Goal: Task Accomplishment & Management: Manage account settings

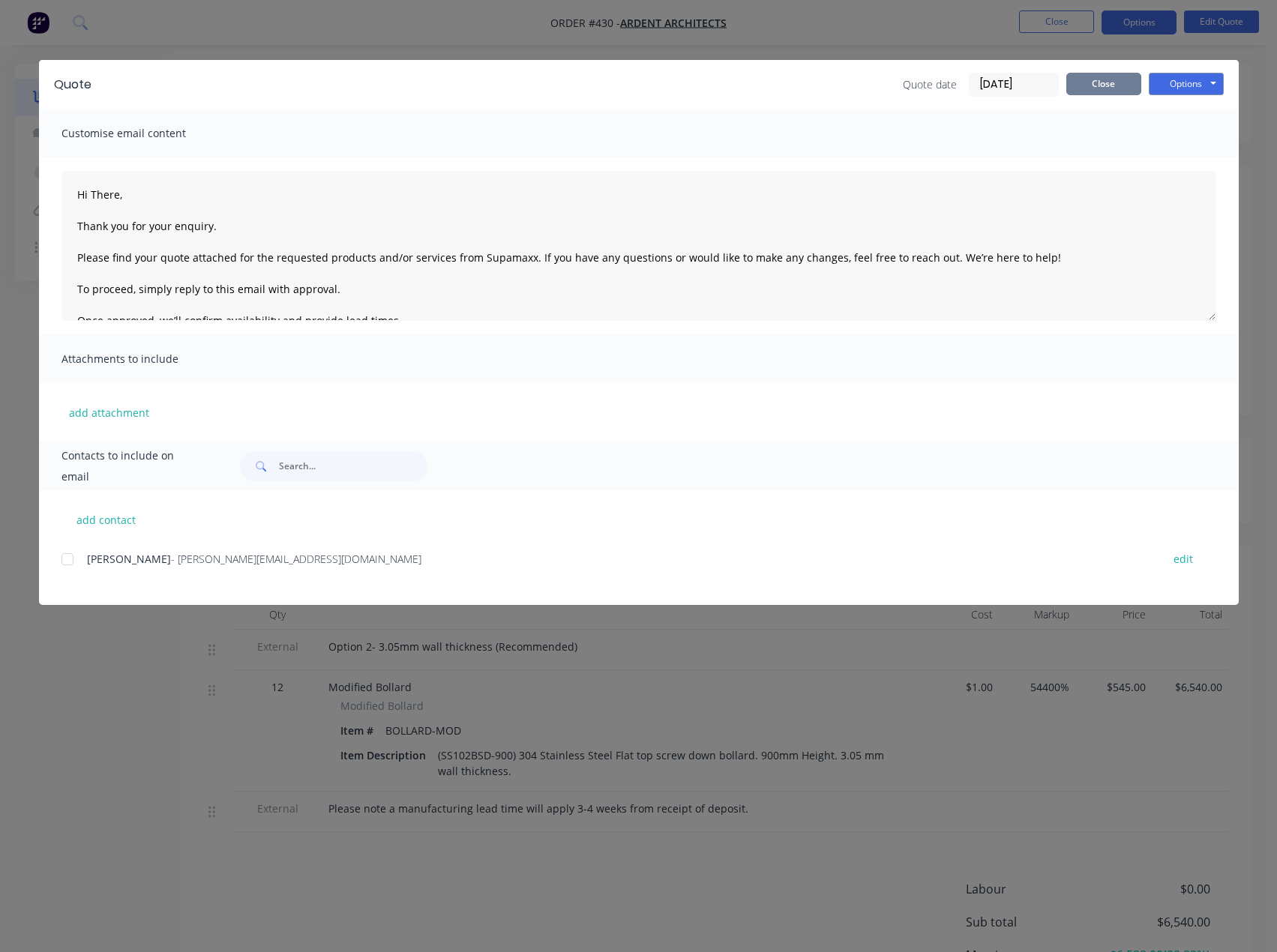
click at [1100, 84] on button "Close" at bounding box center [1104, 84] width 75 height 23
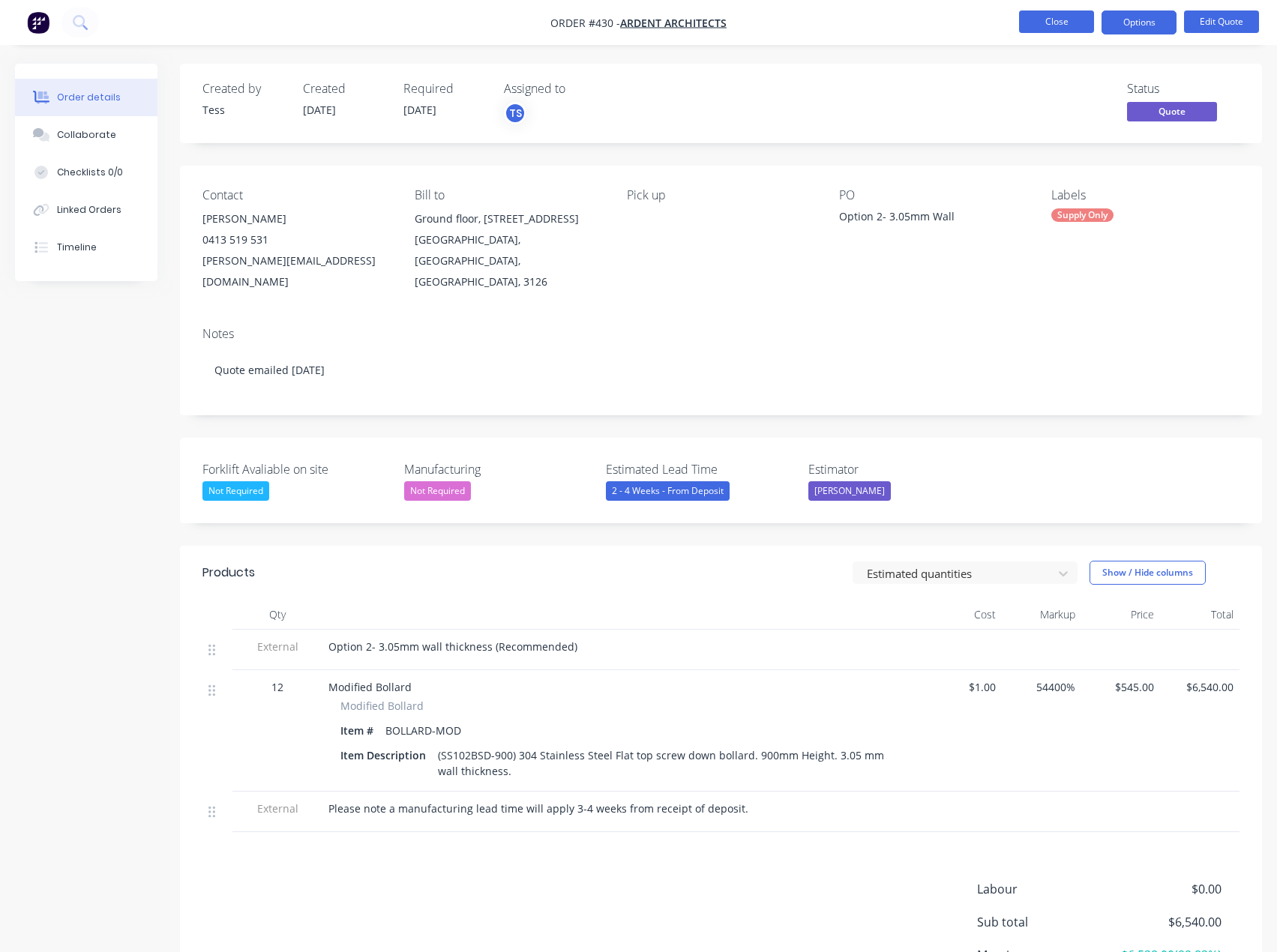
click at [1064, 16] on button "Close" at bounding box center [1056, 22] width 75 height 23
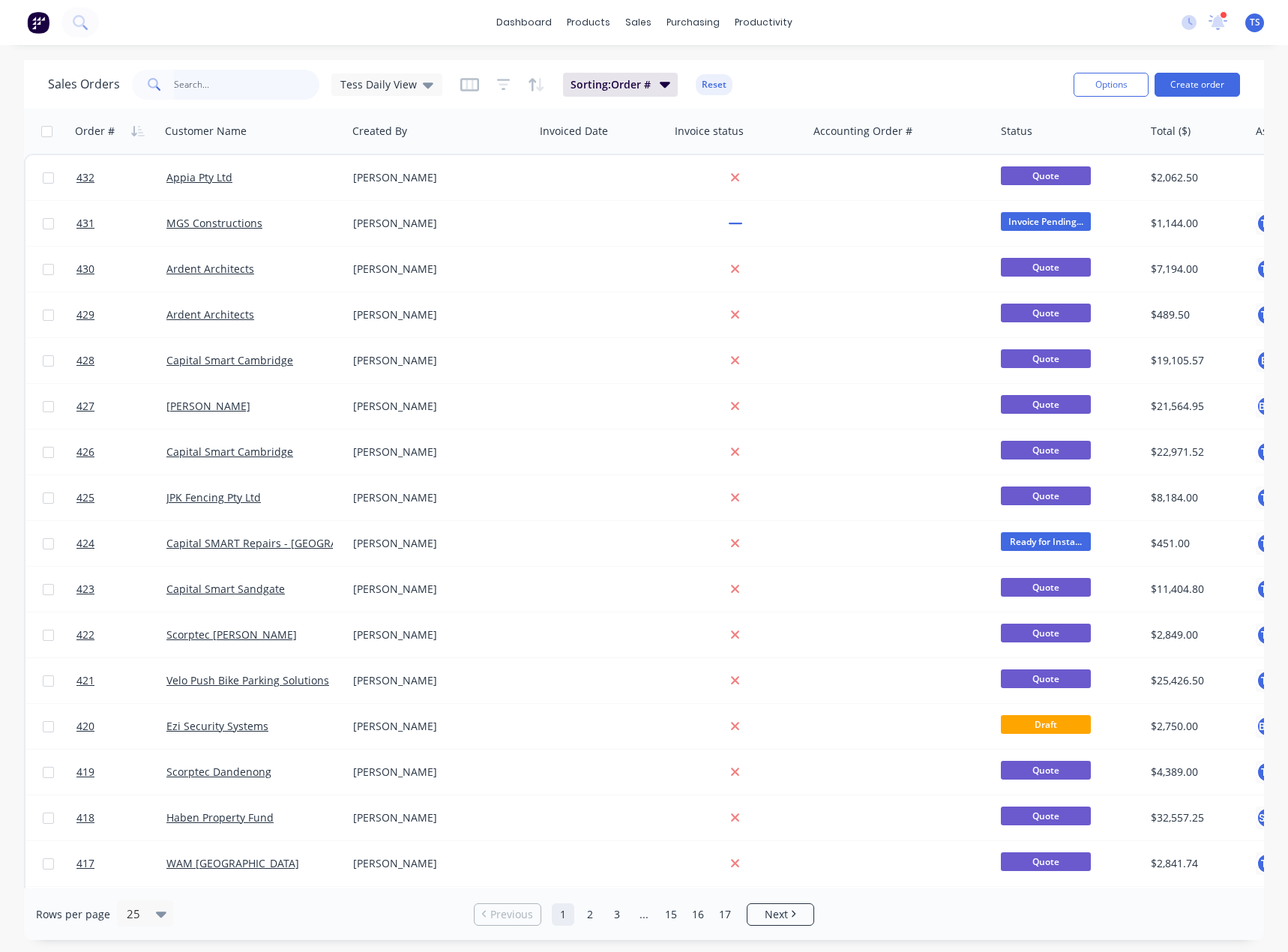
click at [252, 79] on input "text" at bounding box center [247, 84] width 146 height 30
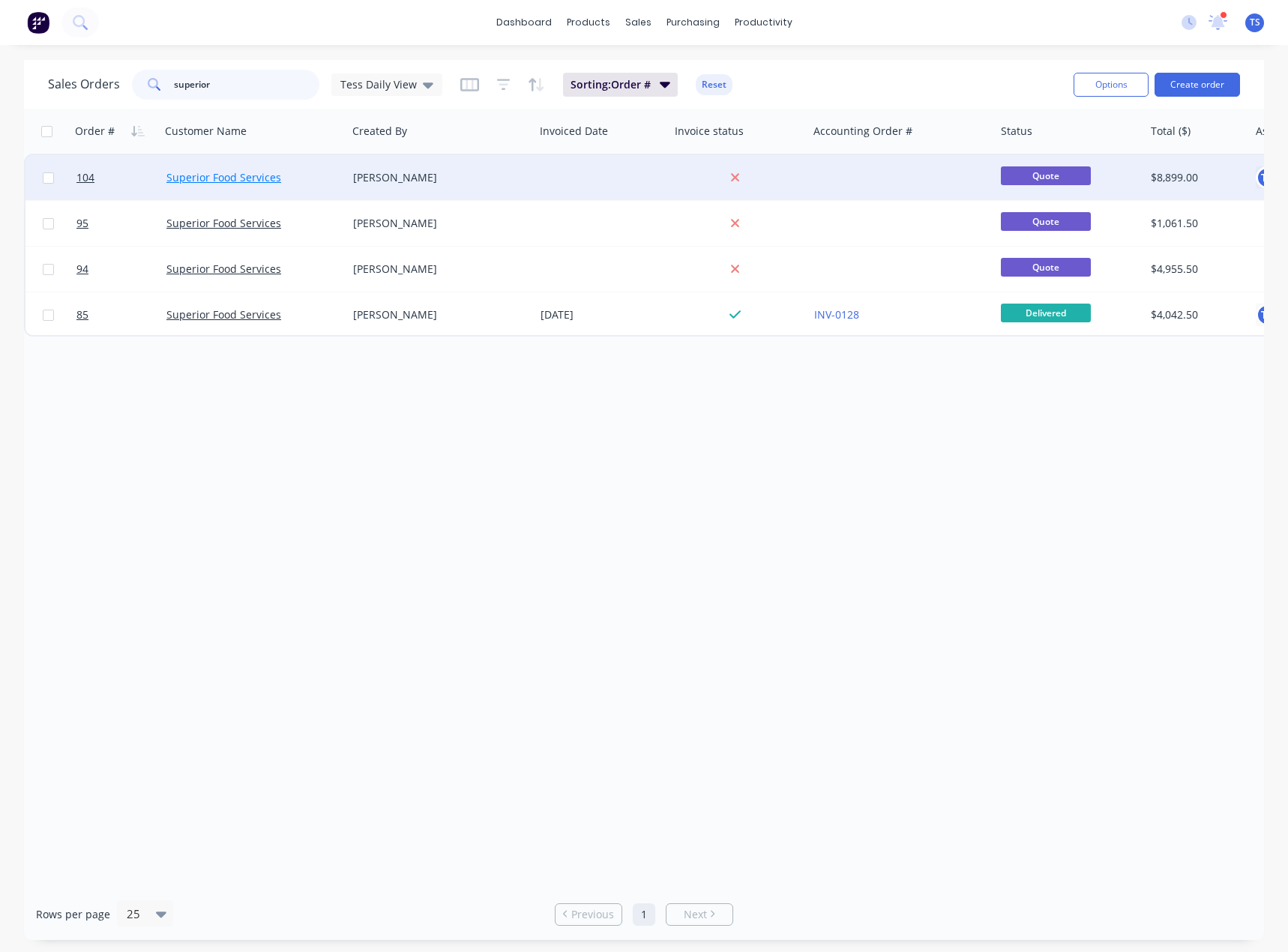
type input "superior"
click at [223, 181] on link "Superior Food Services" at bounding box center [223, 177] width 115 height 14
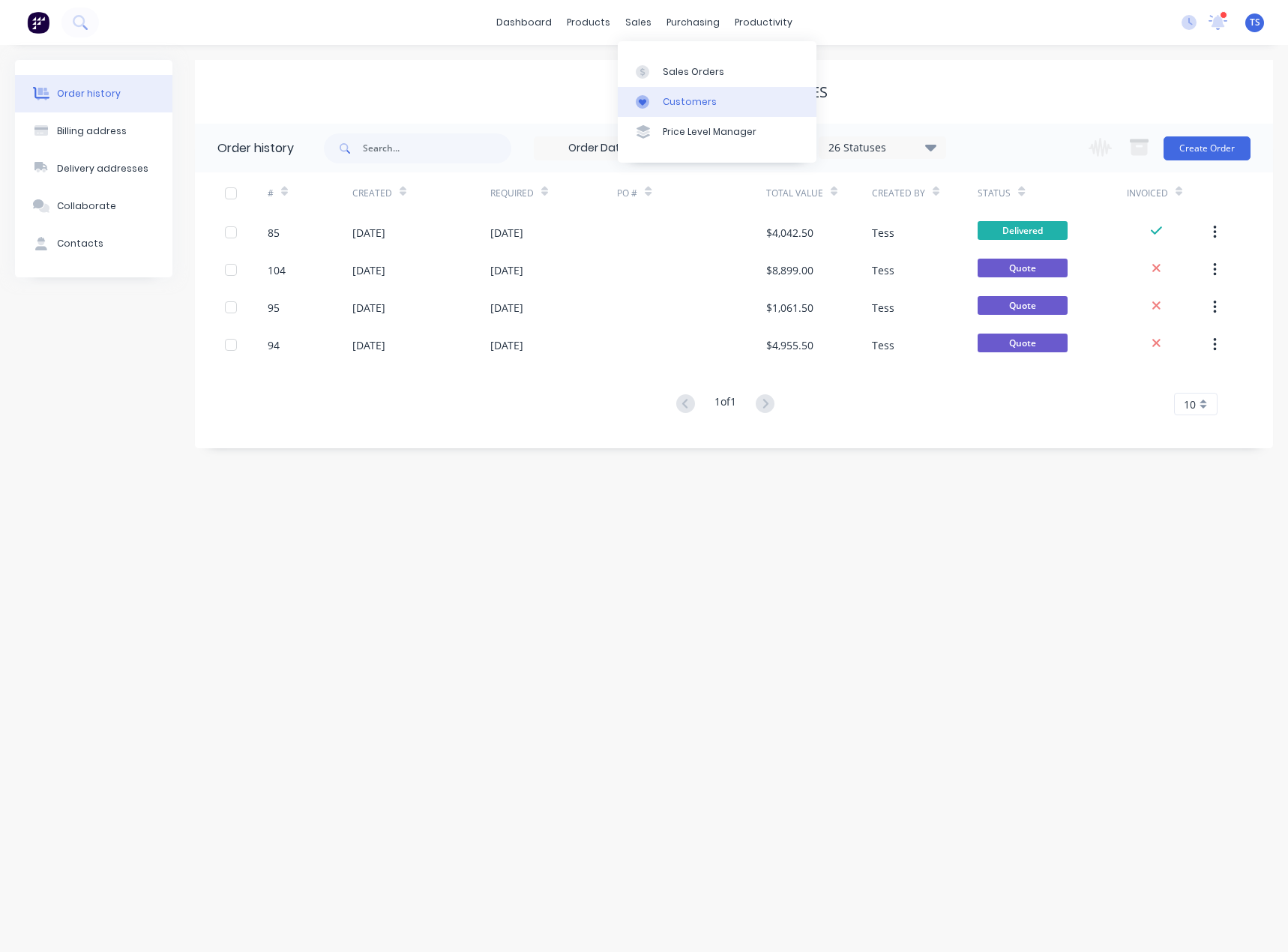
click at [660, 104] on link "Customers" at bounding box center [717, 102] width 199 height 30
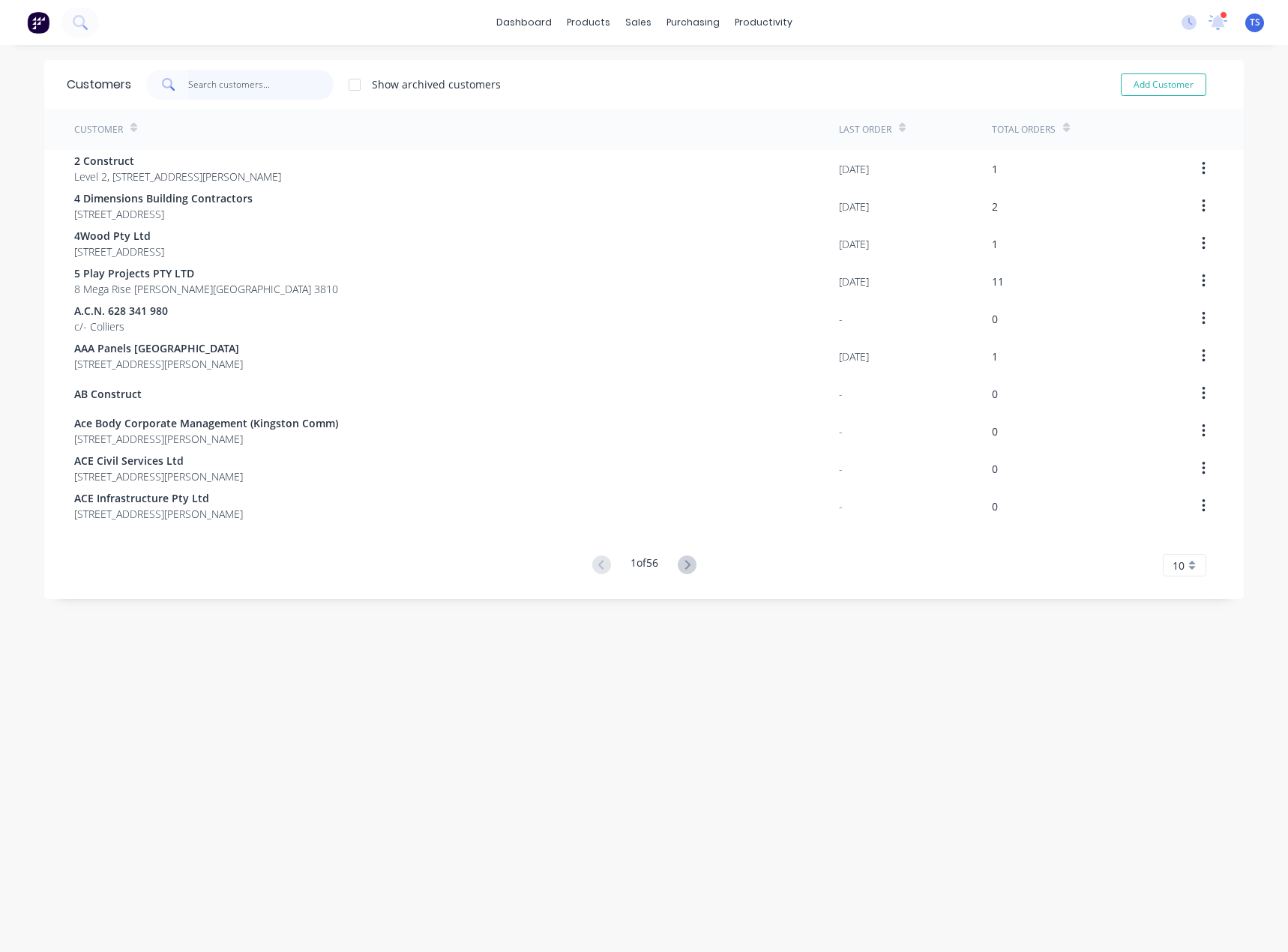
click at [237, 84] on input "text" at bounding box center [261, 84] width 146 height 30
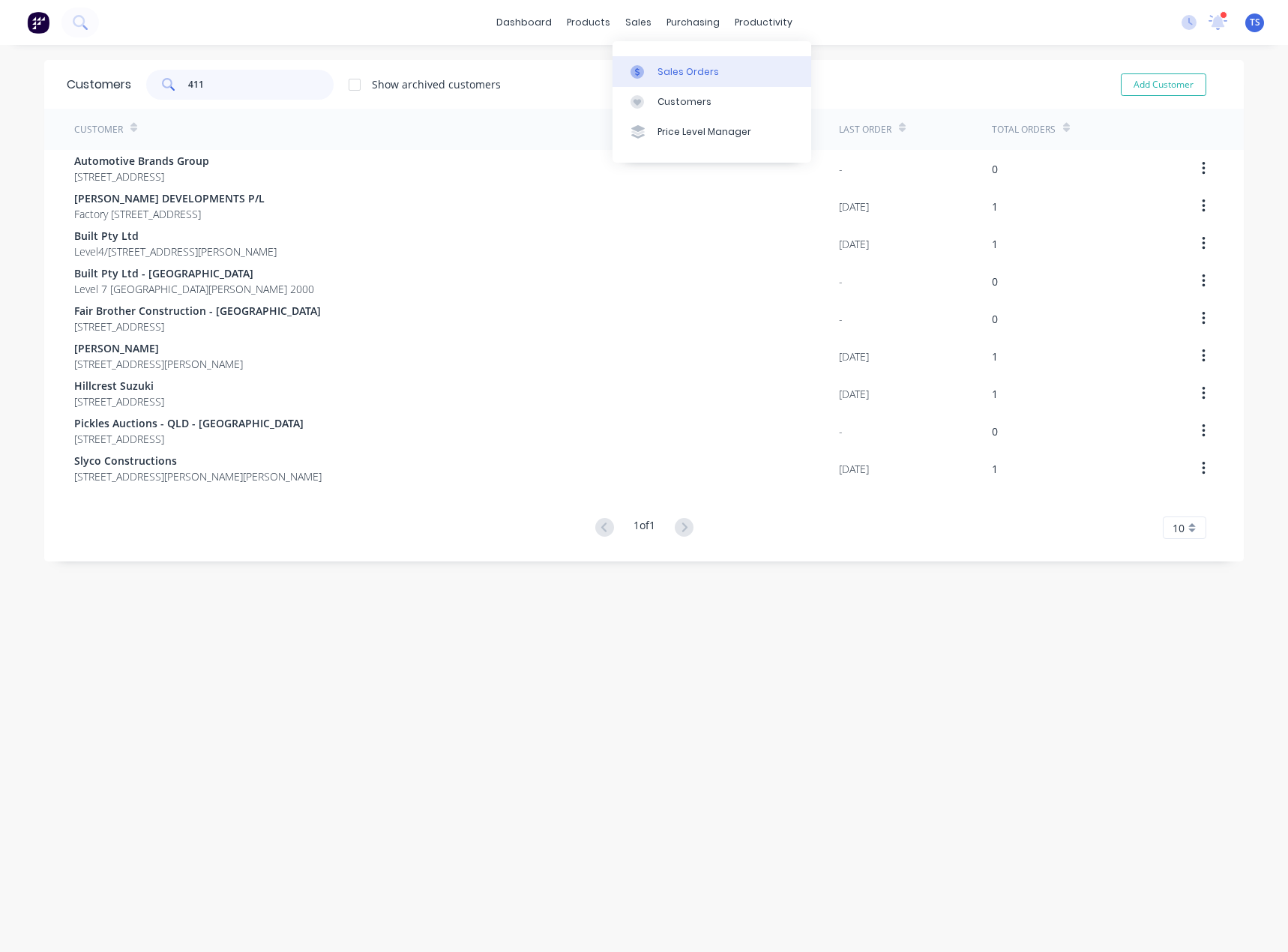
type input "411"
click at [655, 72] on link "Sales Orders" at bounding box center [712, 71] width 199 height 30
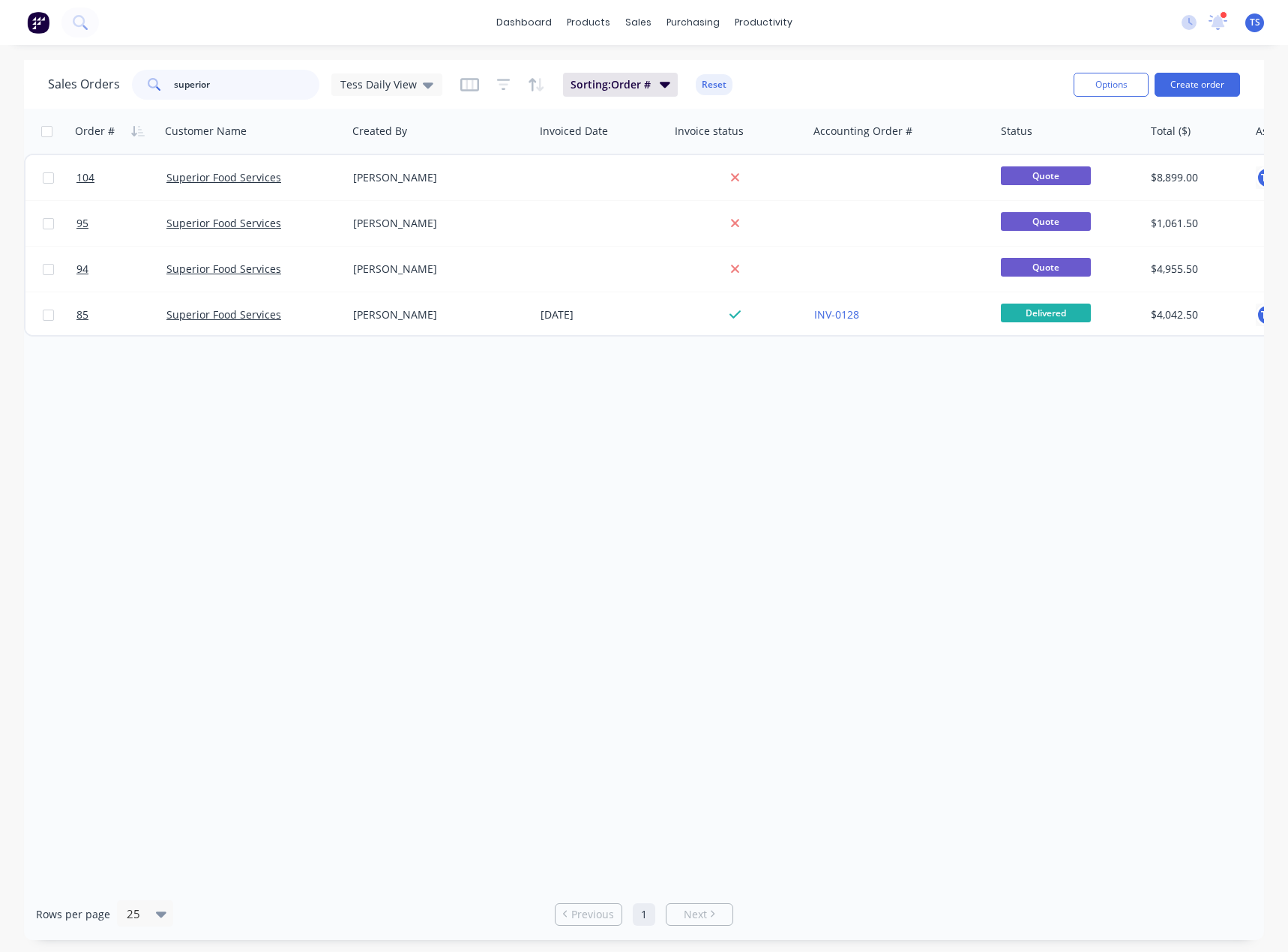
drag, startPoint x: 199, startPoint y: 84, endPoint x: 141, endPoint y: 96, distance: 59.2
click at [141, 95] on div "superior" at bounding box center [226, 84] width 187 height 30
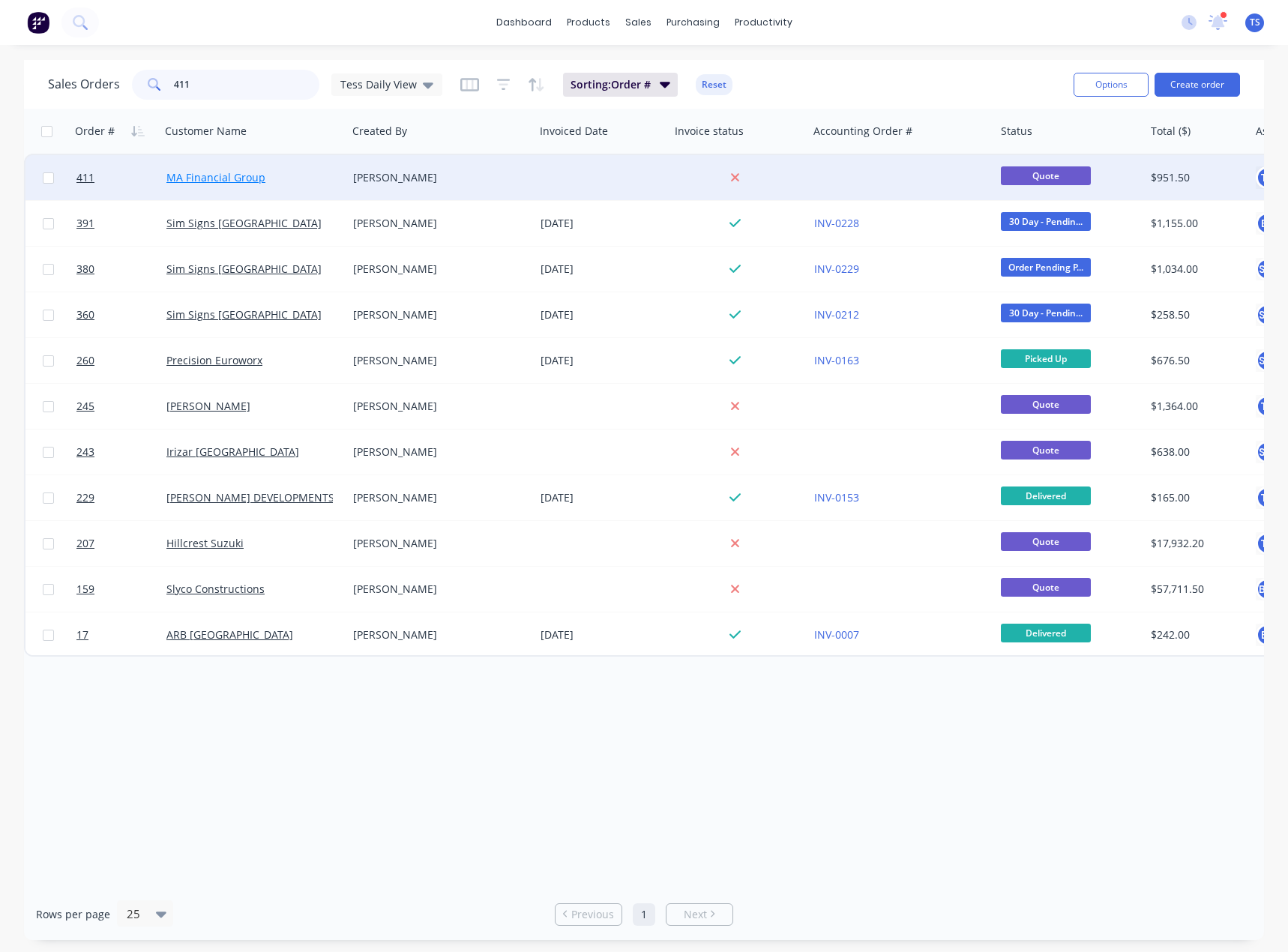
type input "411"
click at [195, 176] on link "MA Financial Group" at bounding box center [216, 177] width 99 height 14
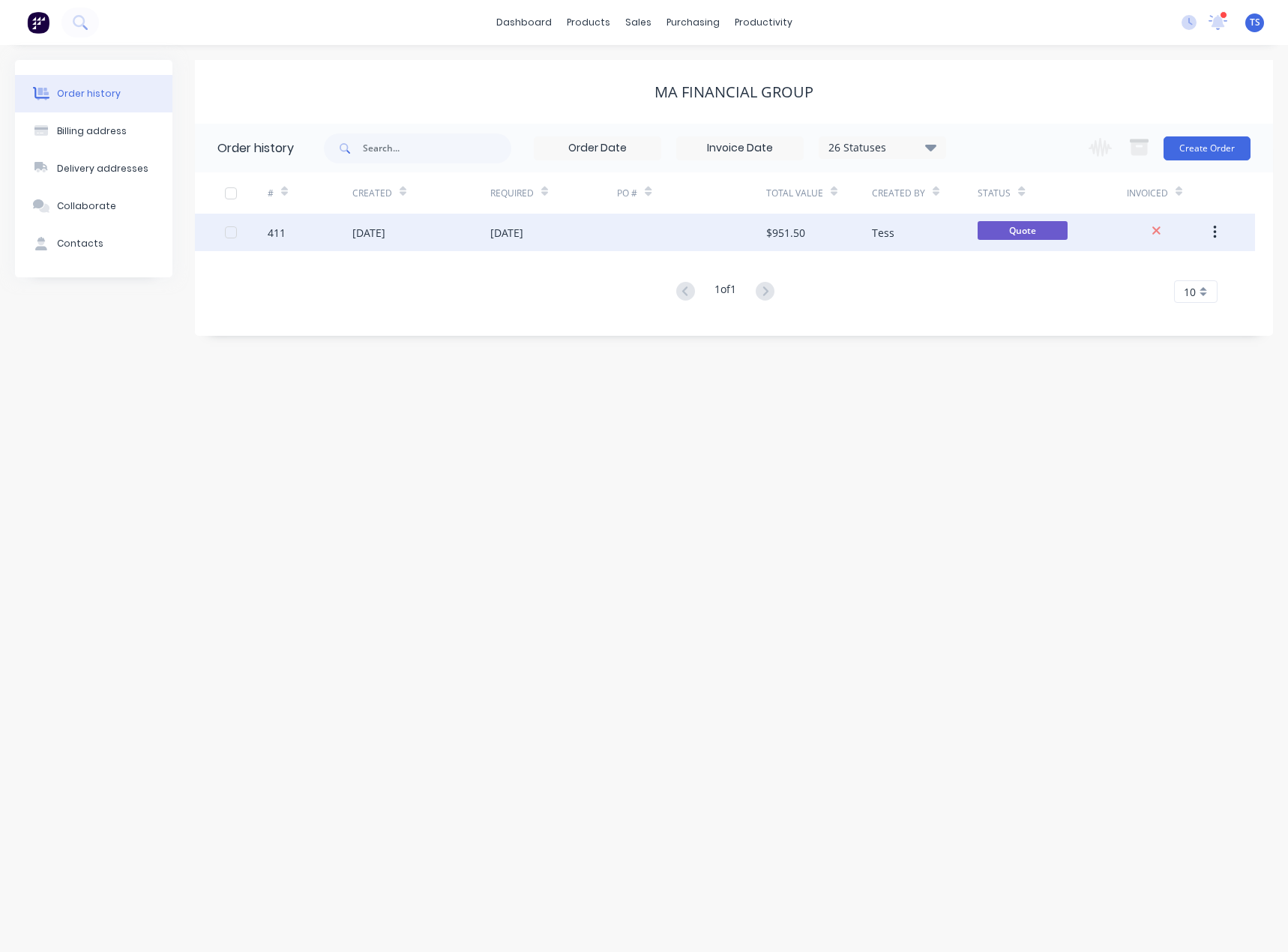
click at [787, 232] on div "$951.50" at bounding box center [786, 232] width 39 height 16
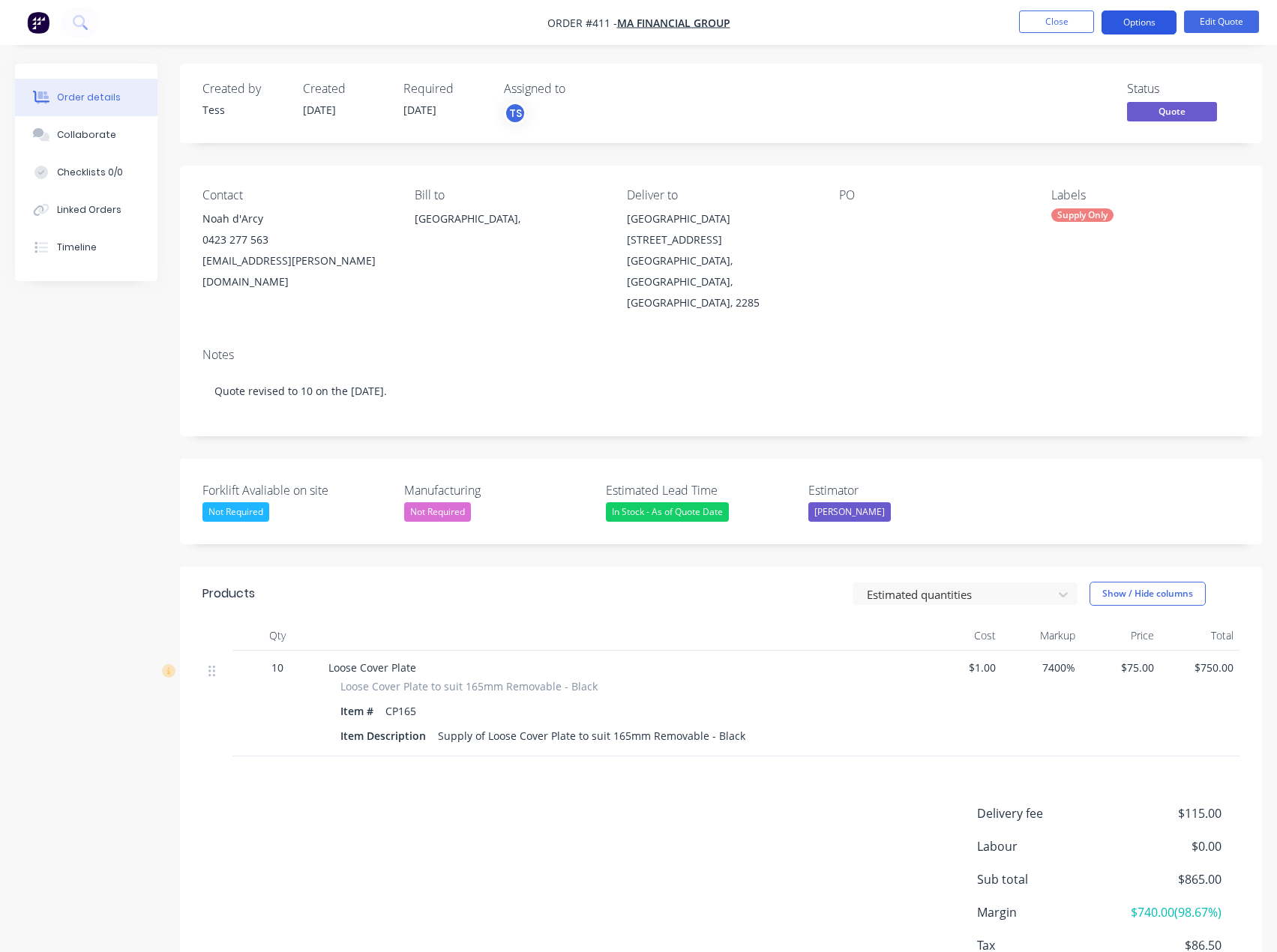
click at [1143, 18] on button "Options" at bounding box center [1139, 23] width 75 height 24
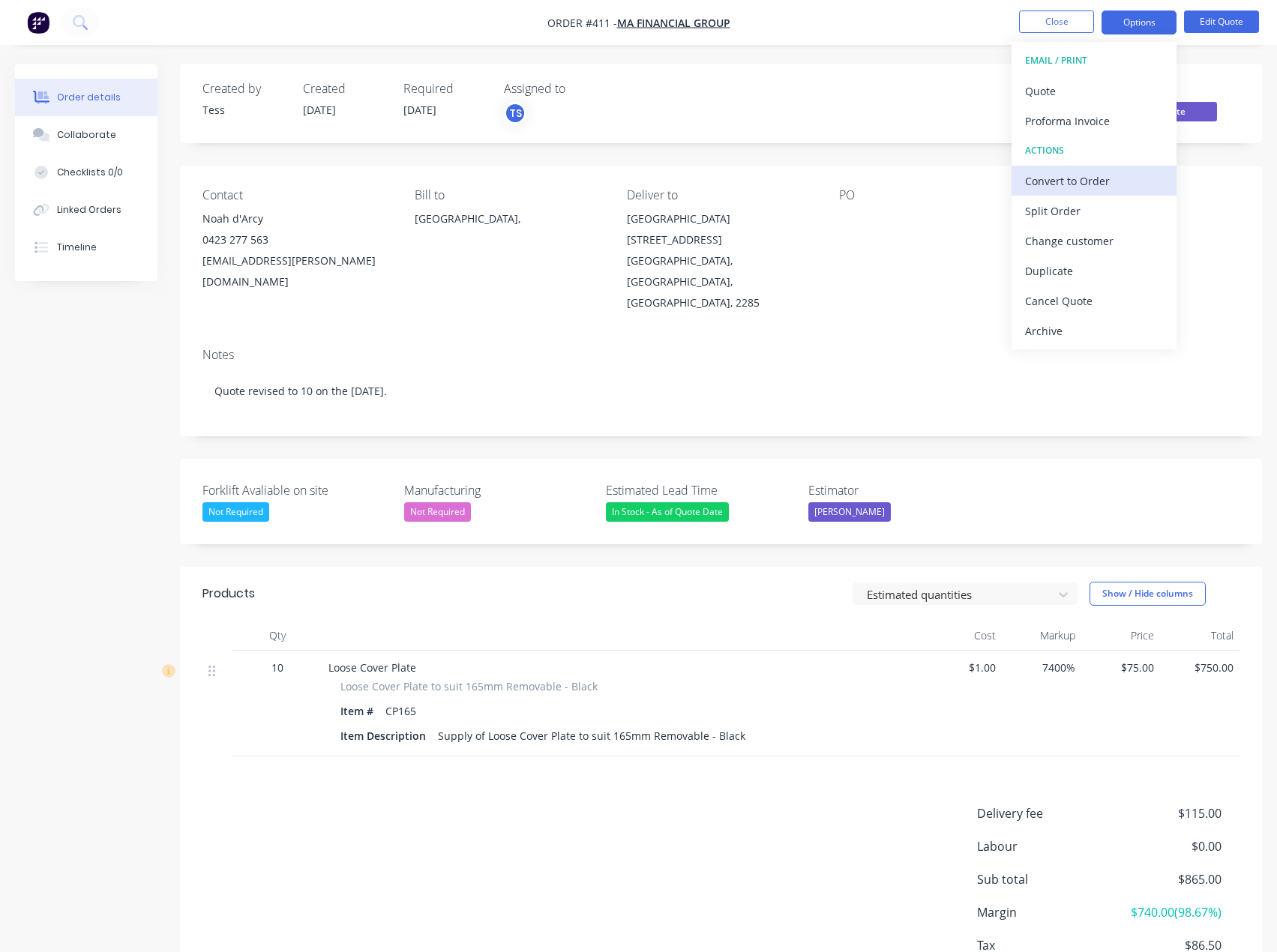
click at [1086, 181] on div "Convert to Order" at bounding box center [1093, 181] width 138 height 22
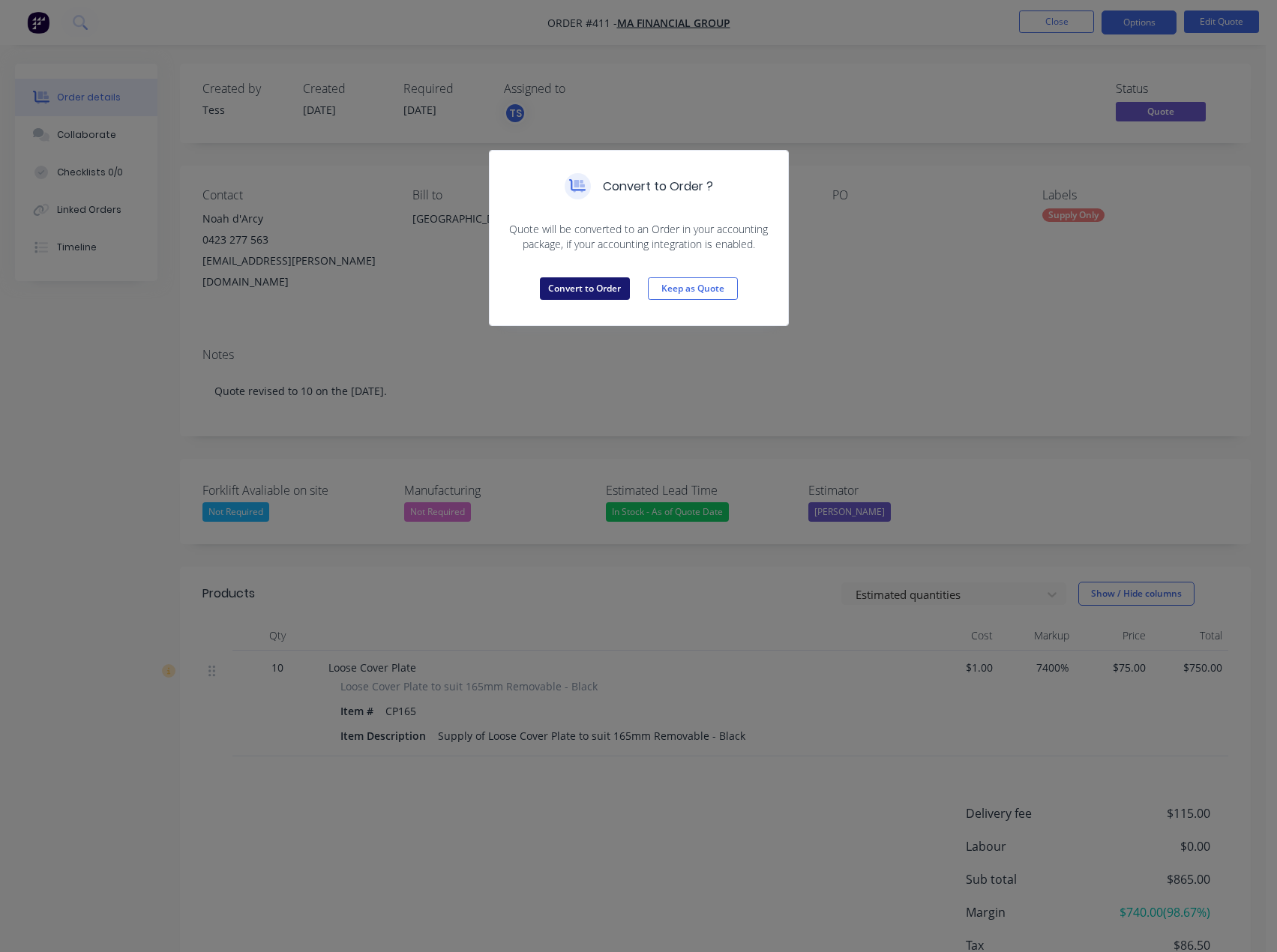
click at [596, 294] on button "Convert to Order" at bounding box center [585, 288] width 90 height 23
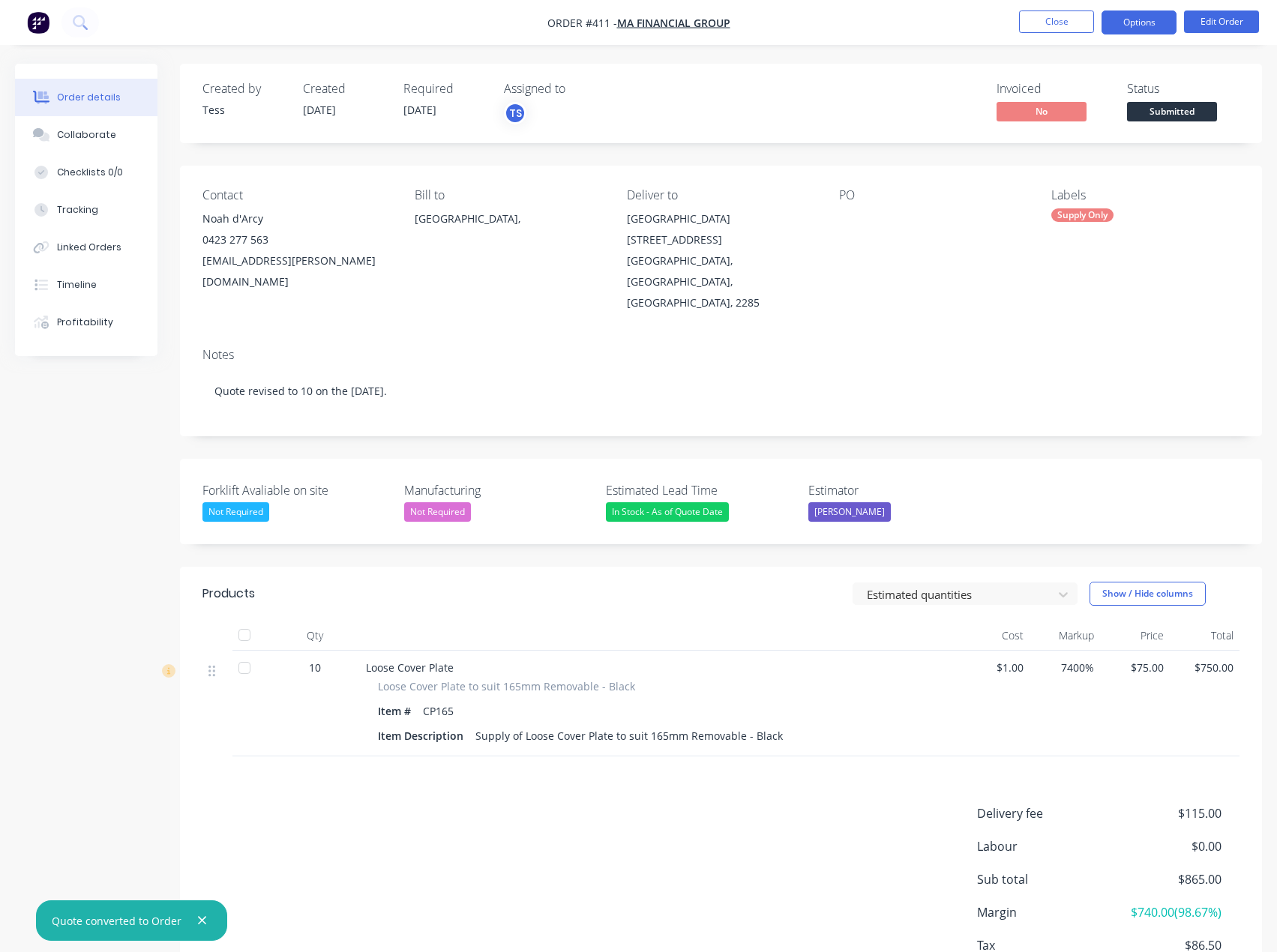
click at [1138, 24] on button "Options" at bounding box center [1139, 23] width 75 height 24
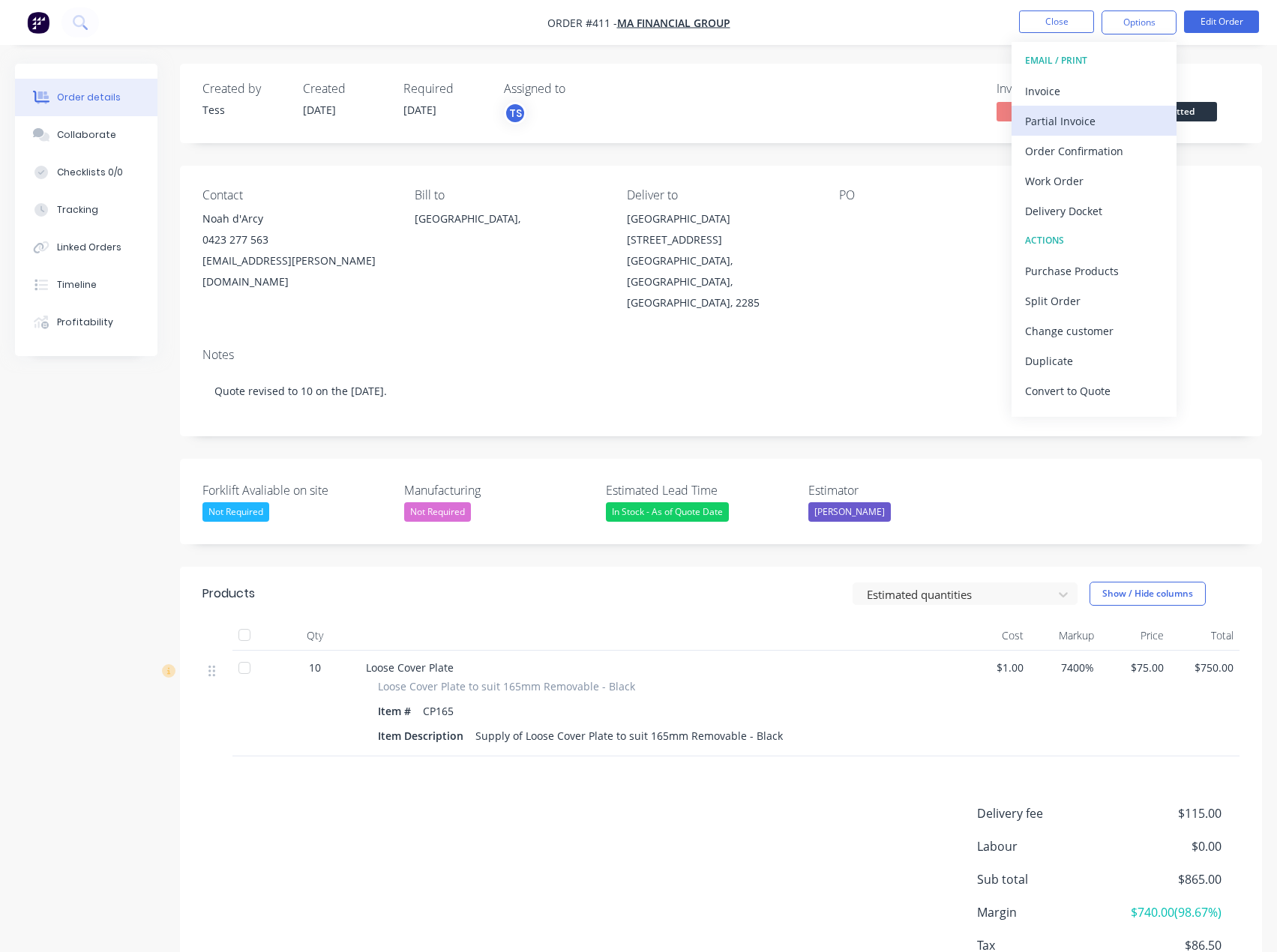
click at [1071, 122] on div "Partial Invoice" at bounding box center [1093, 121] width 138 height 22
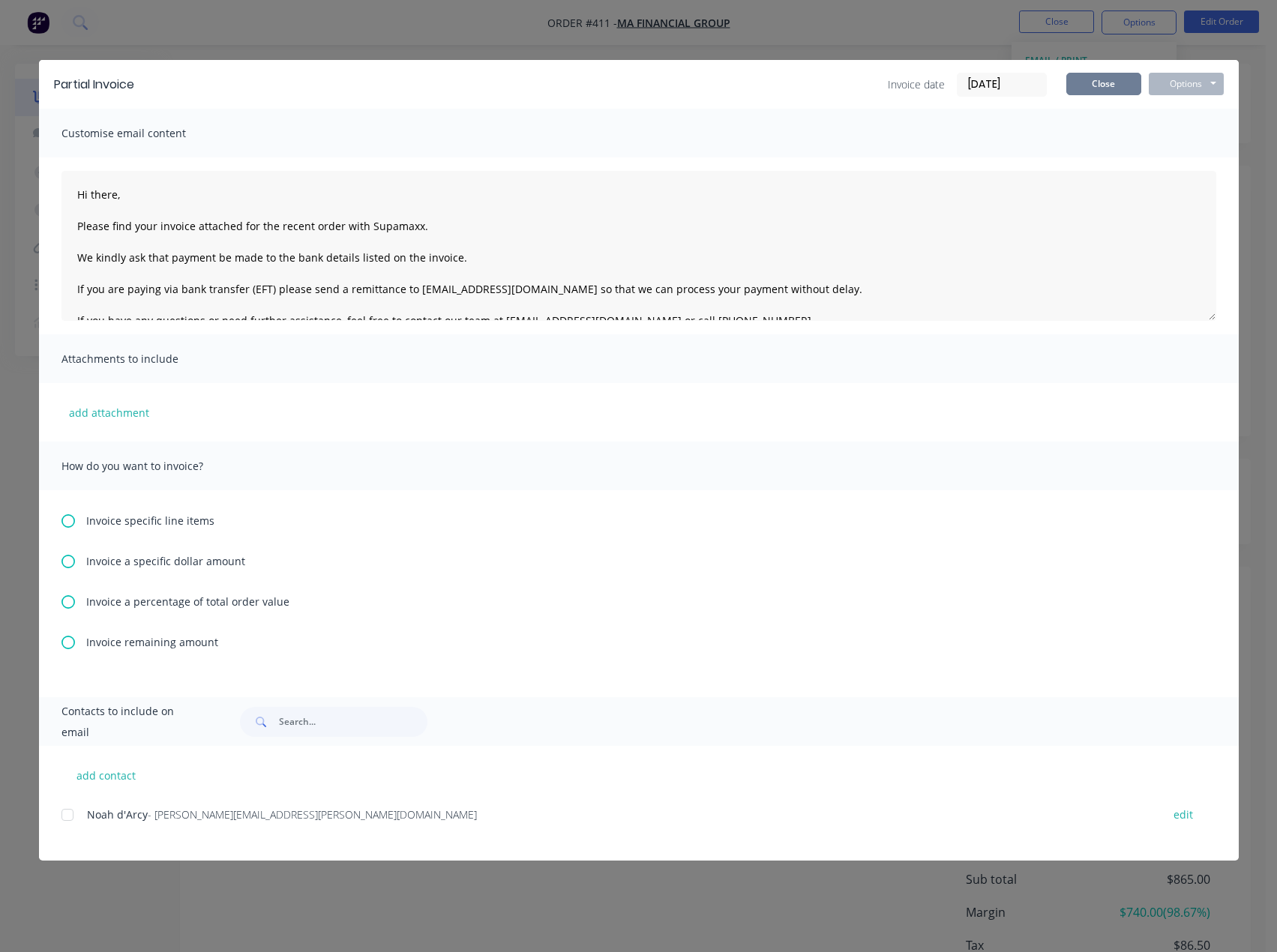
click at [1122, 91] on button "Close" at bounding box center [1104, 84] width 75 height 23
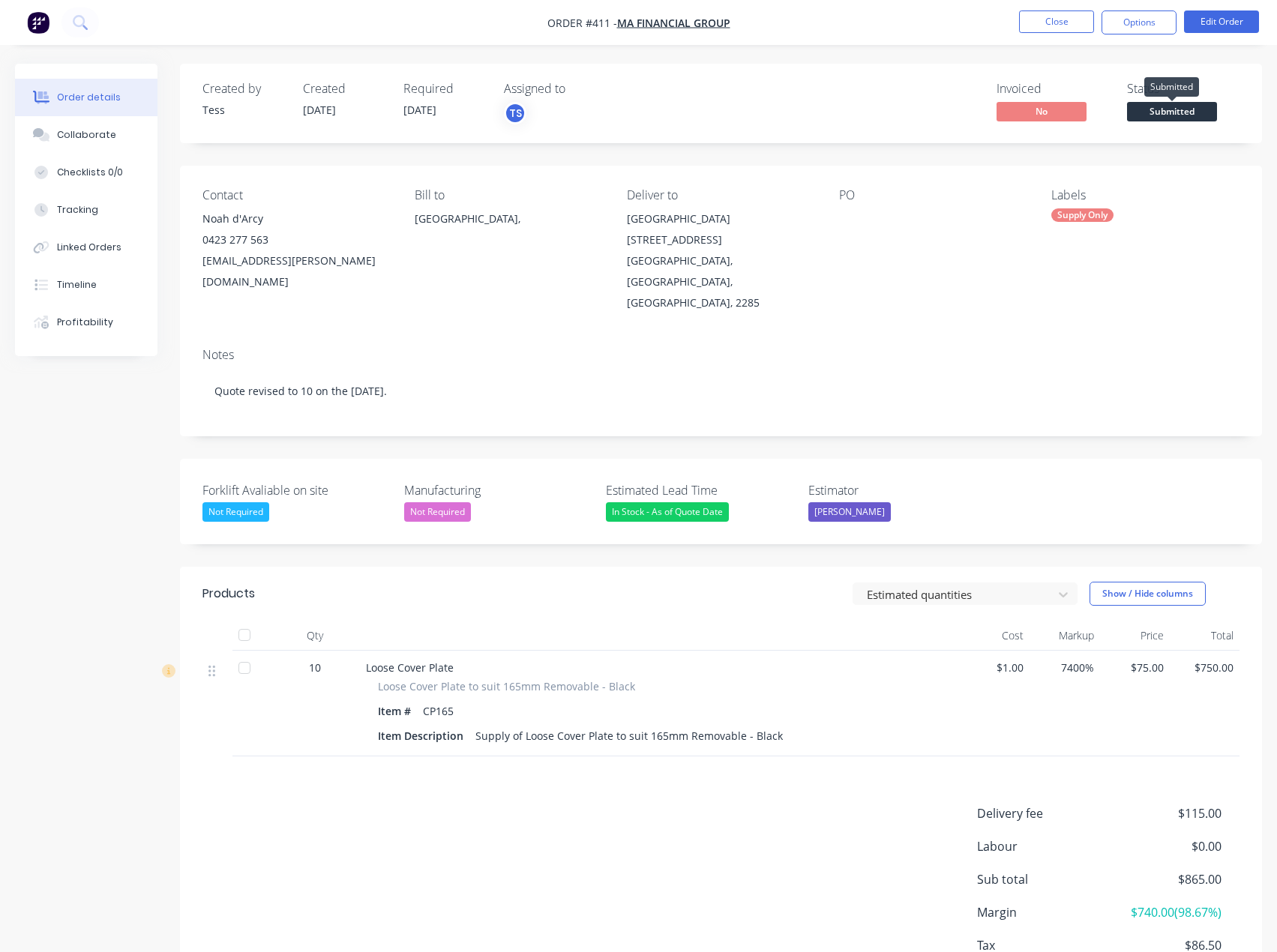
click at [1153, 115] on span "Submitted" at bounding box center [1172, 111] width 90 height 18
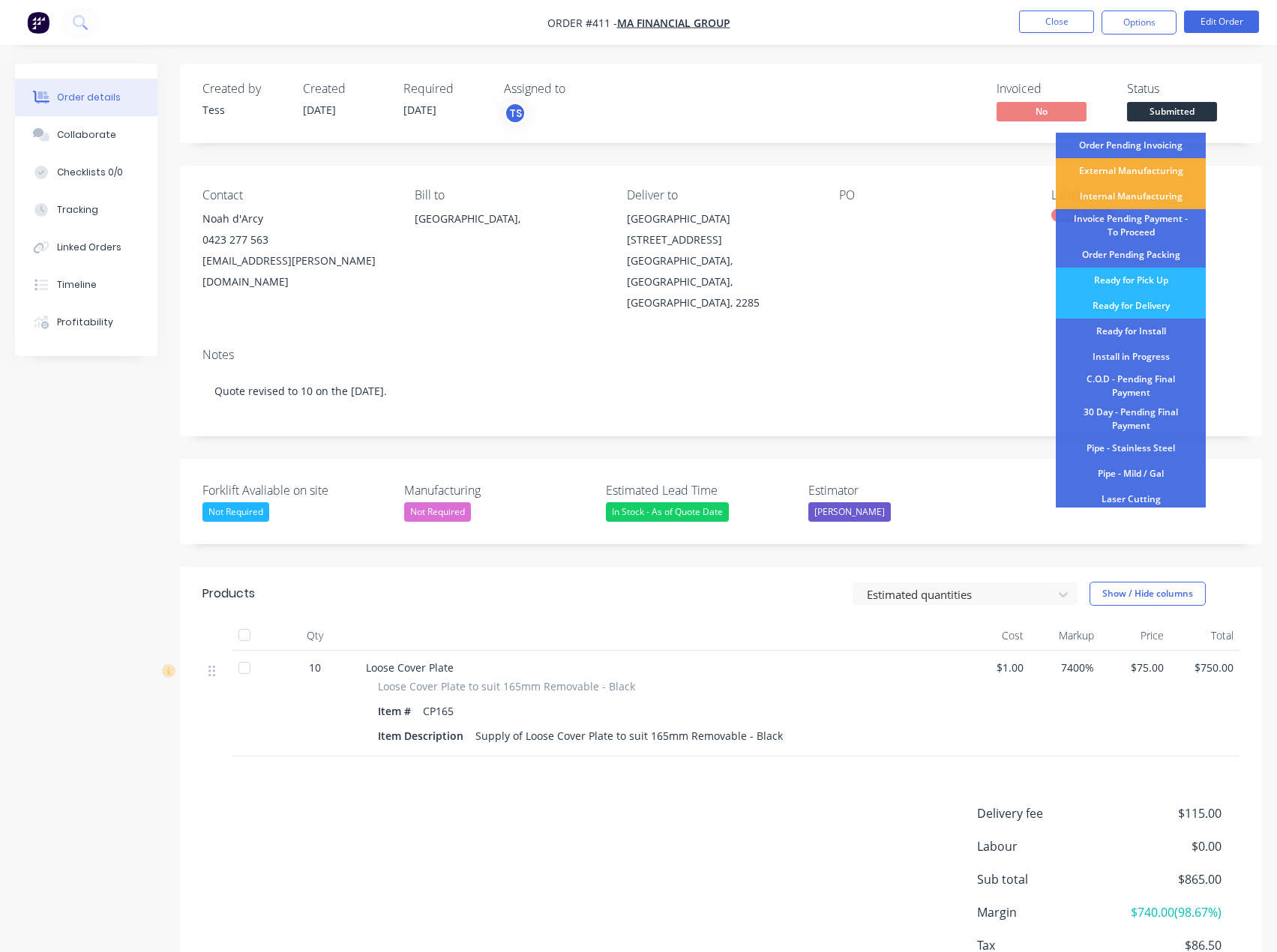
click at [928, 150] on div "Created by Tess Created [DATE] Required [DATE] Assigned to TS Invoiced No Statu…" at bounding box center [720, 548] width 1082 height 970
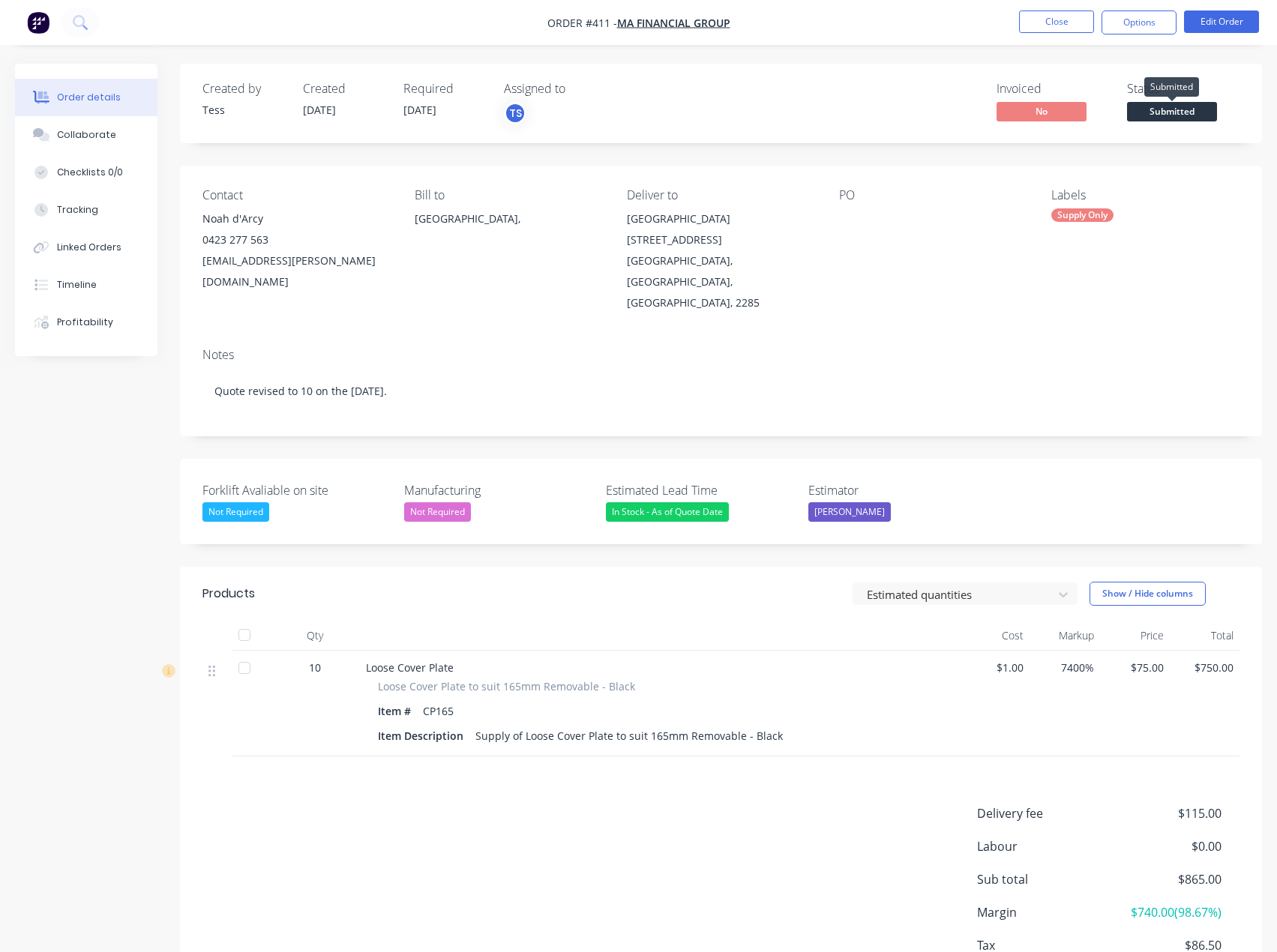
click at [1156, 117] on span "Submitted" at bounding box center [1172, 111] width 90 height 18
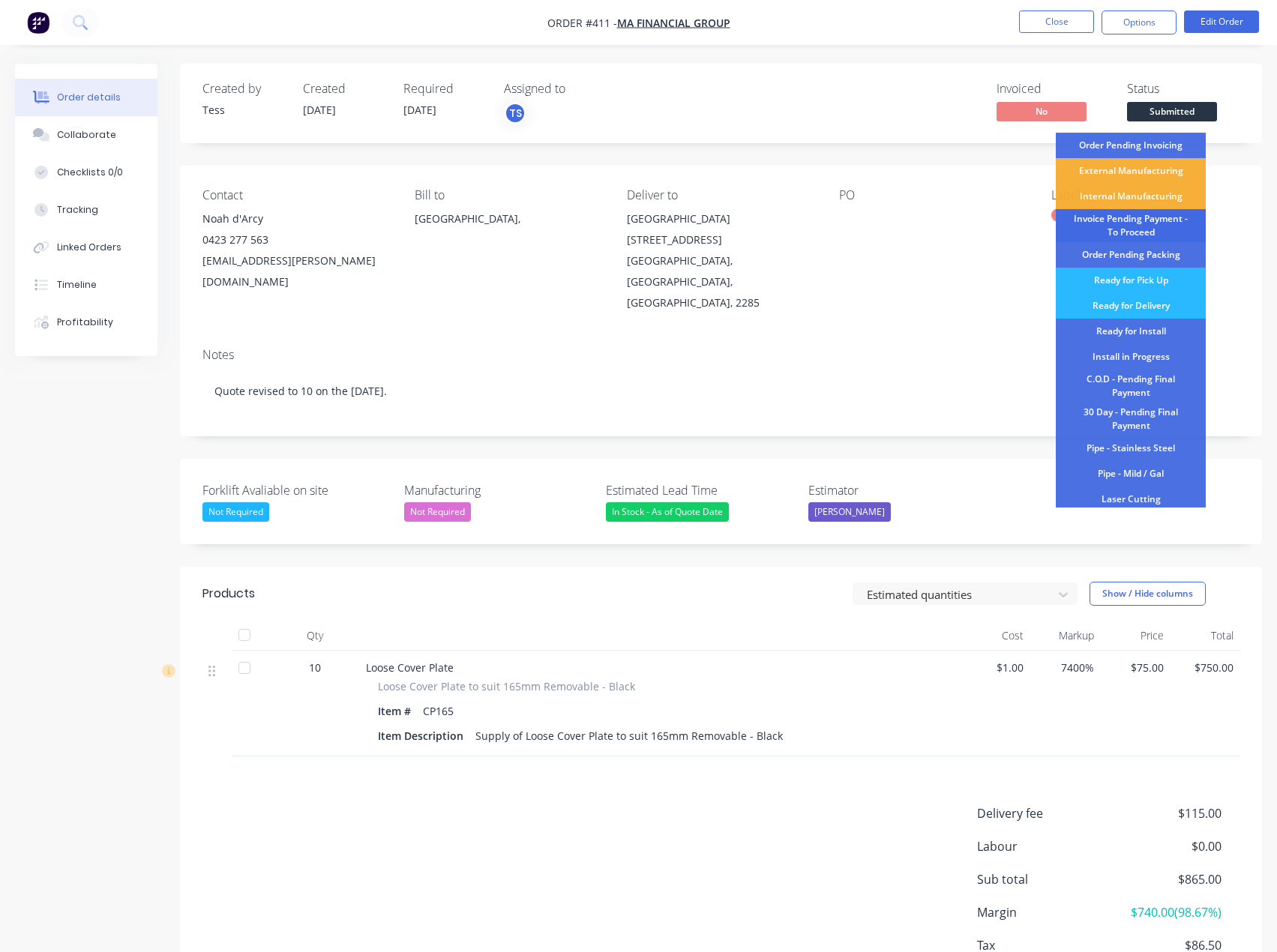
click at [1152, 222] on div "Invoice Pending Payment - To Proceed" at bounding box center [1130, 225] width 150 height 33
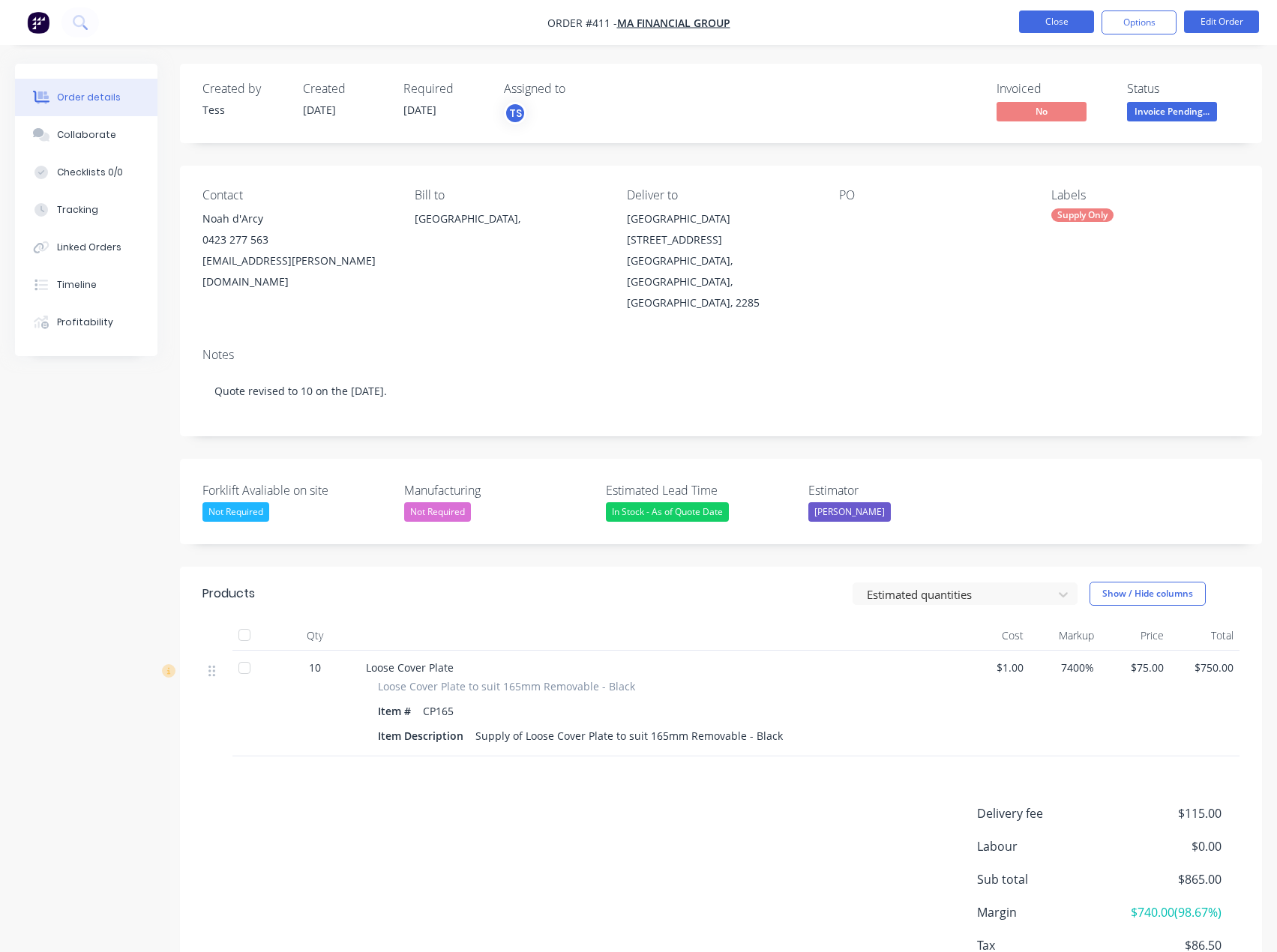
click at [1069, 24] on button "Close" at bounding box center [1056, 22] width 75 height 23
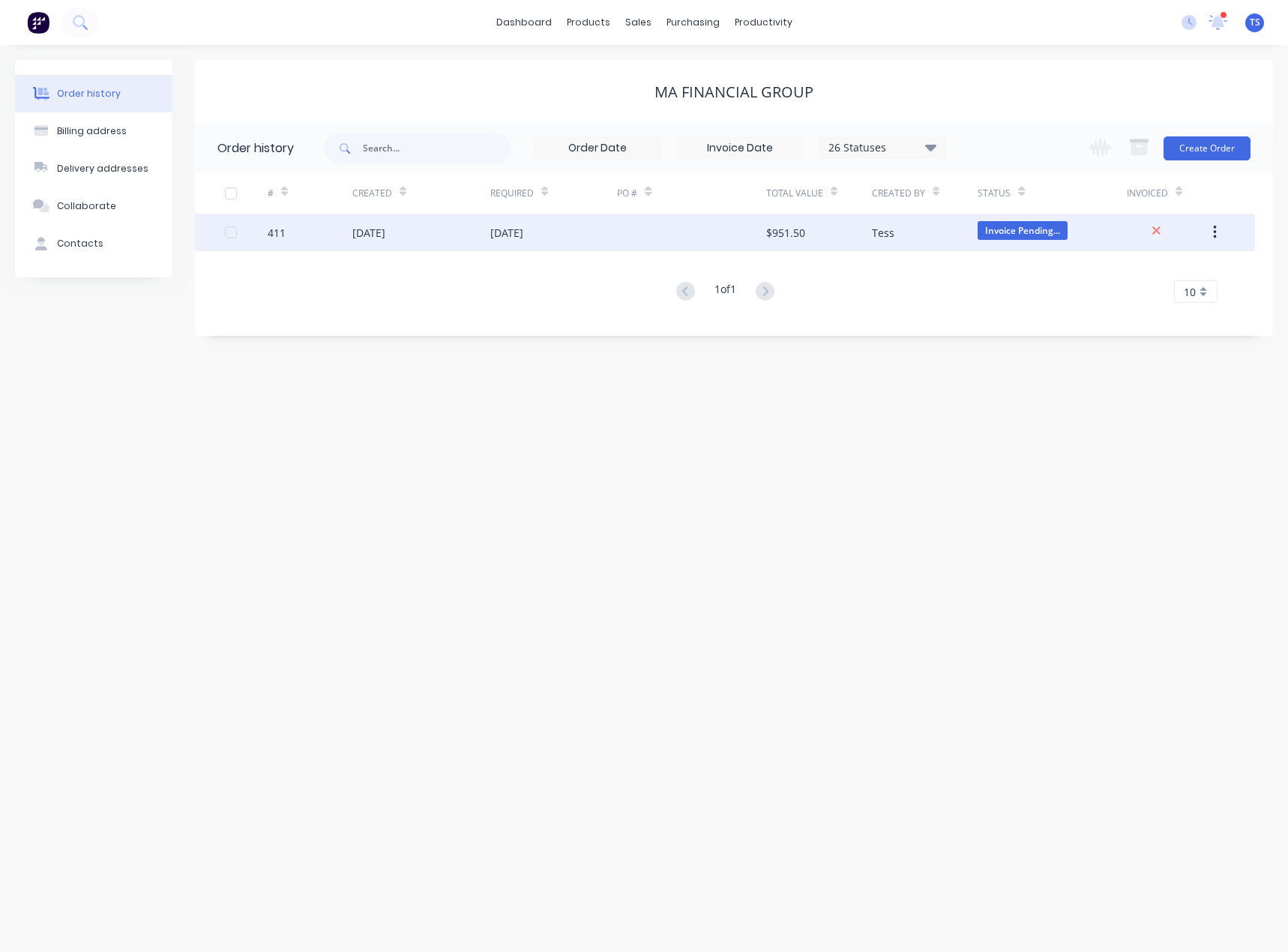
click at [742, 235] on div at bounding box center [691, 232] width 149 height 38
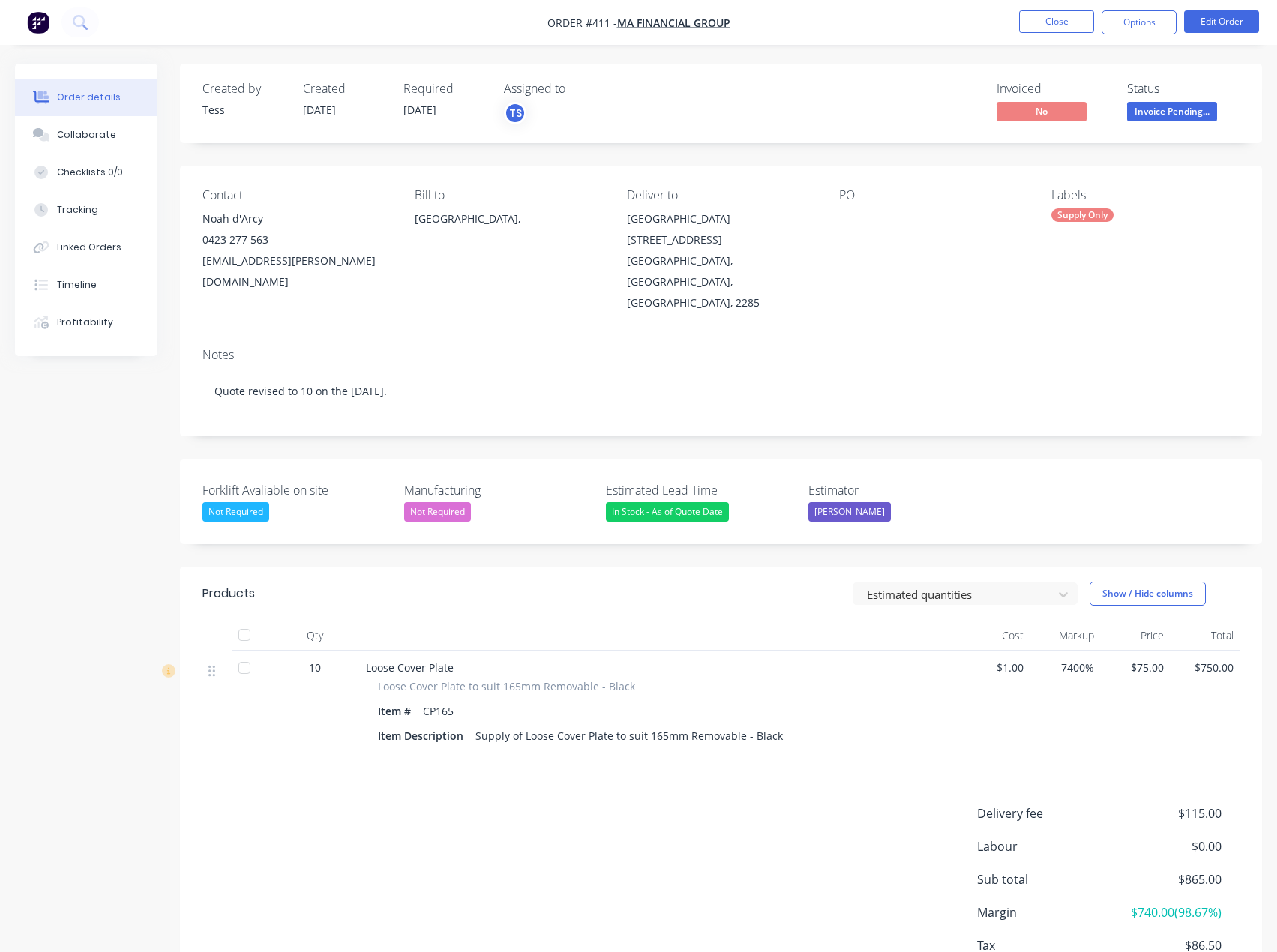
click at [867, 212] on div at bounding box center [933, 218] width 187 height 21
click at [850, 195] on div "PO" at bounding box center [933, 195] width 188 height 14
click at [854, 192] on div "PO" at bounding box center [933, 195] width 188 height 14
click at [1208, 17] on button "Edit Order" at bounding box center [1222, 22] width 75 height 23
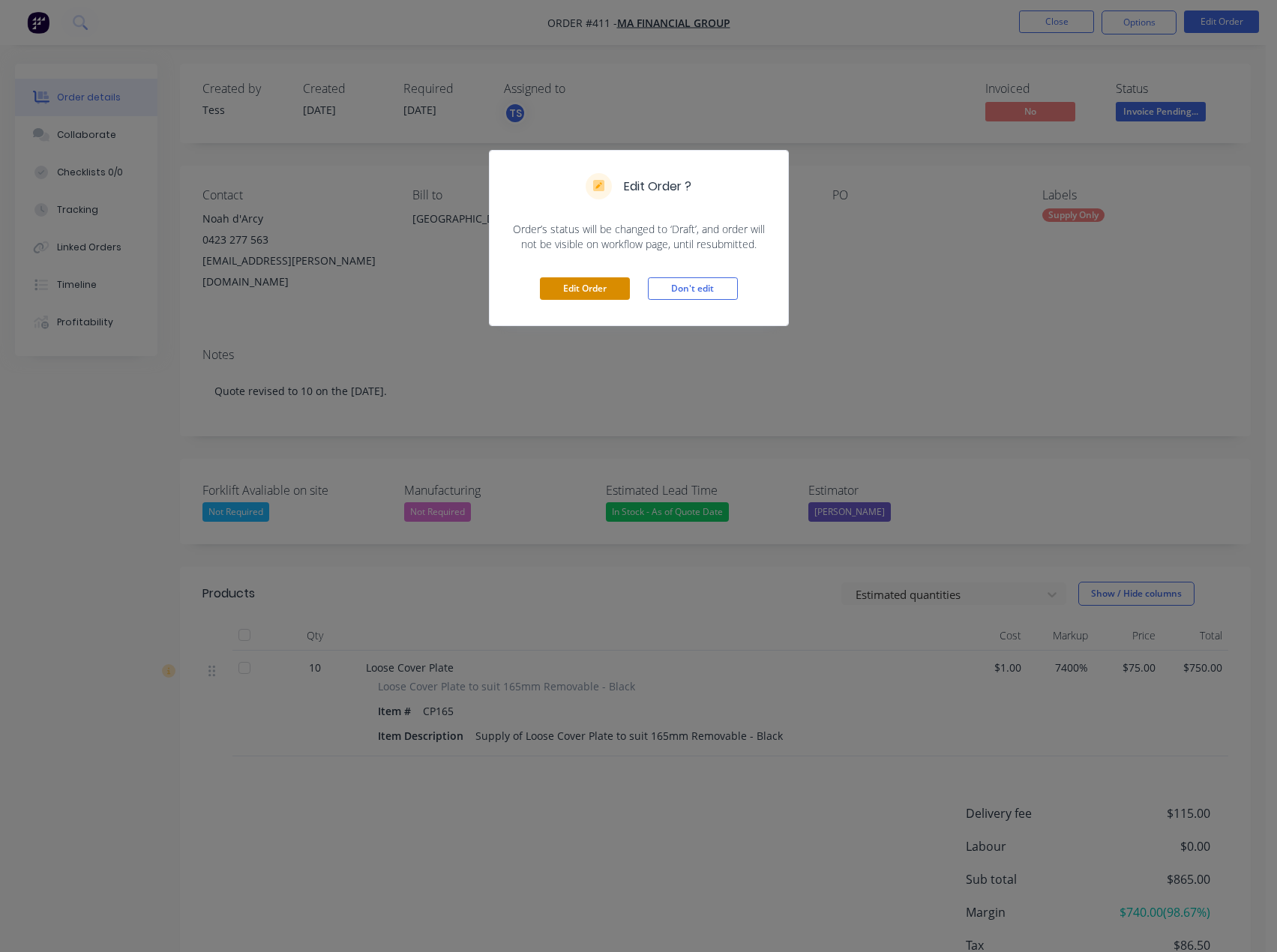
click at [584, 281] on button "Edit Order" at bounding box center [585, 288] width 90 height 23
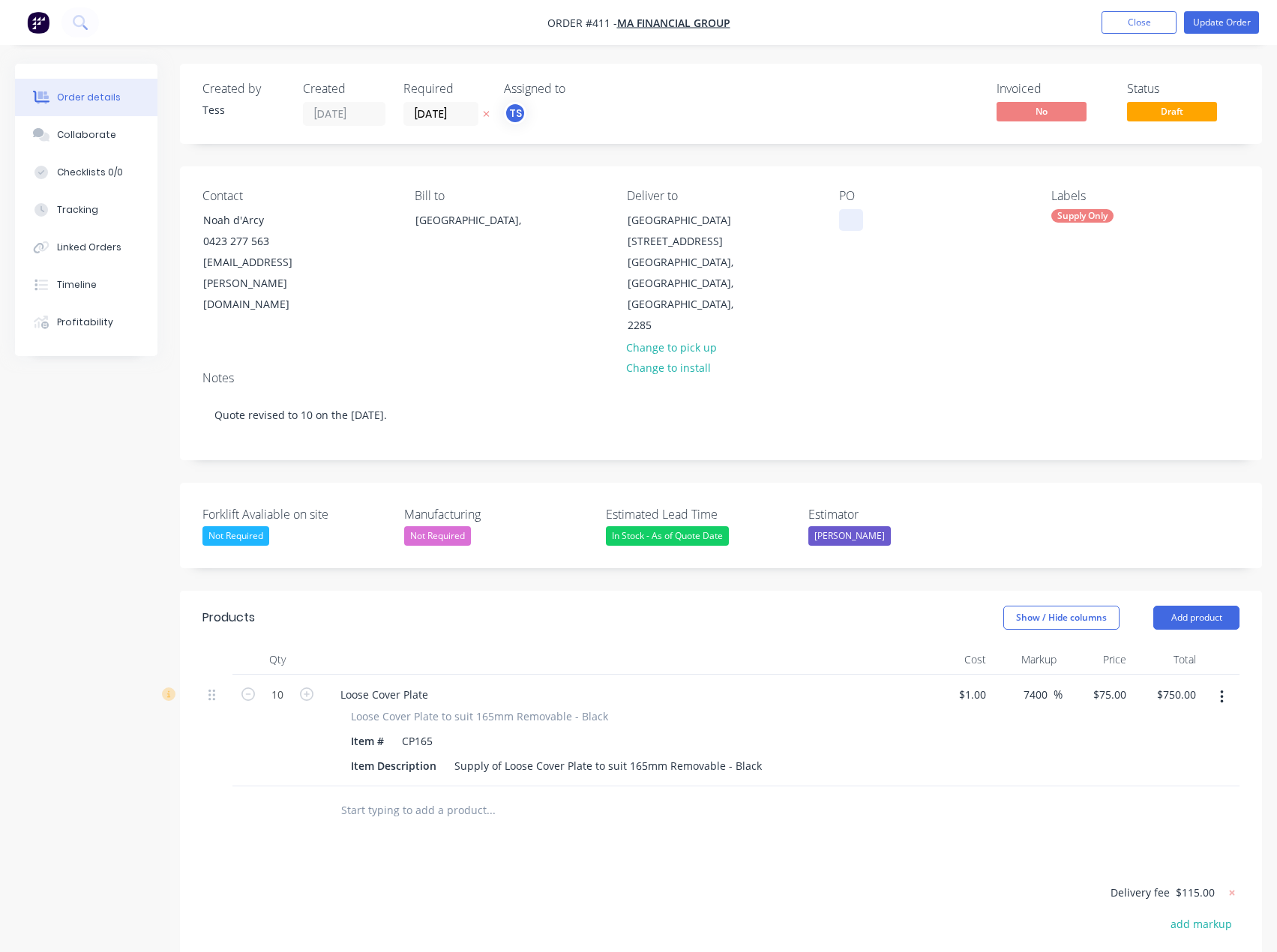
click at [852, 219] on div at bounding box center [851, 220] width 24 height 22
paste div
click at [851, 220] on div "67044" at bounding box center [866, 220] width 54 height 22
click at [1228, 18] on button "Update Order" at bounding box center [1222, 22] width 75 height 23
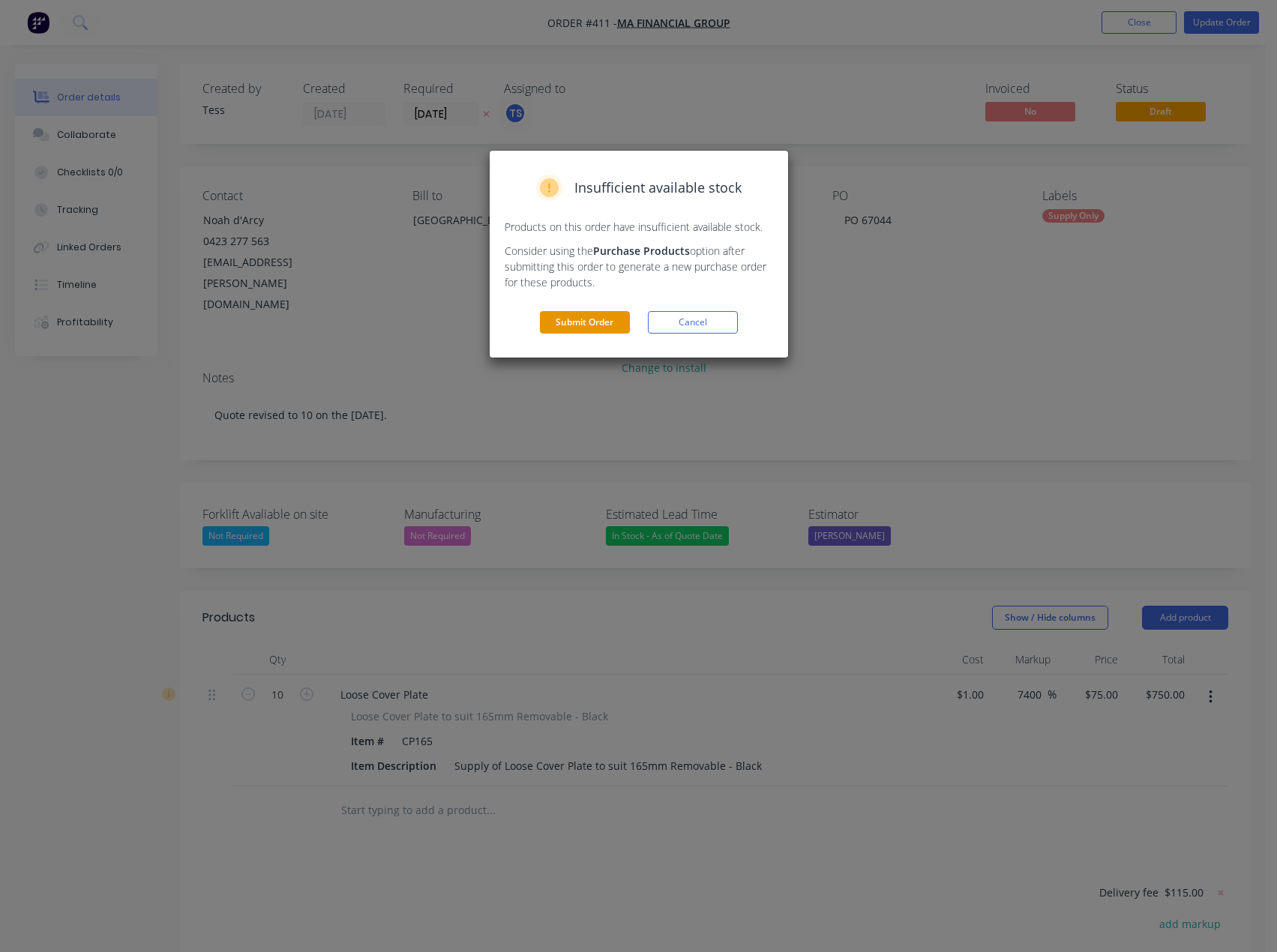
click at [593, 324] on button "Submit Order" at bounding box center [585, 322] width 90 height 23
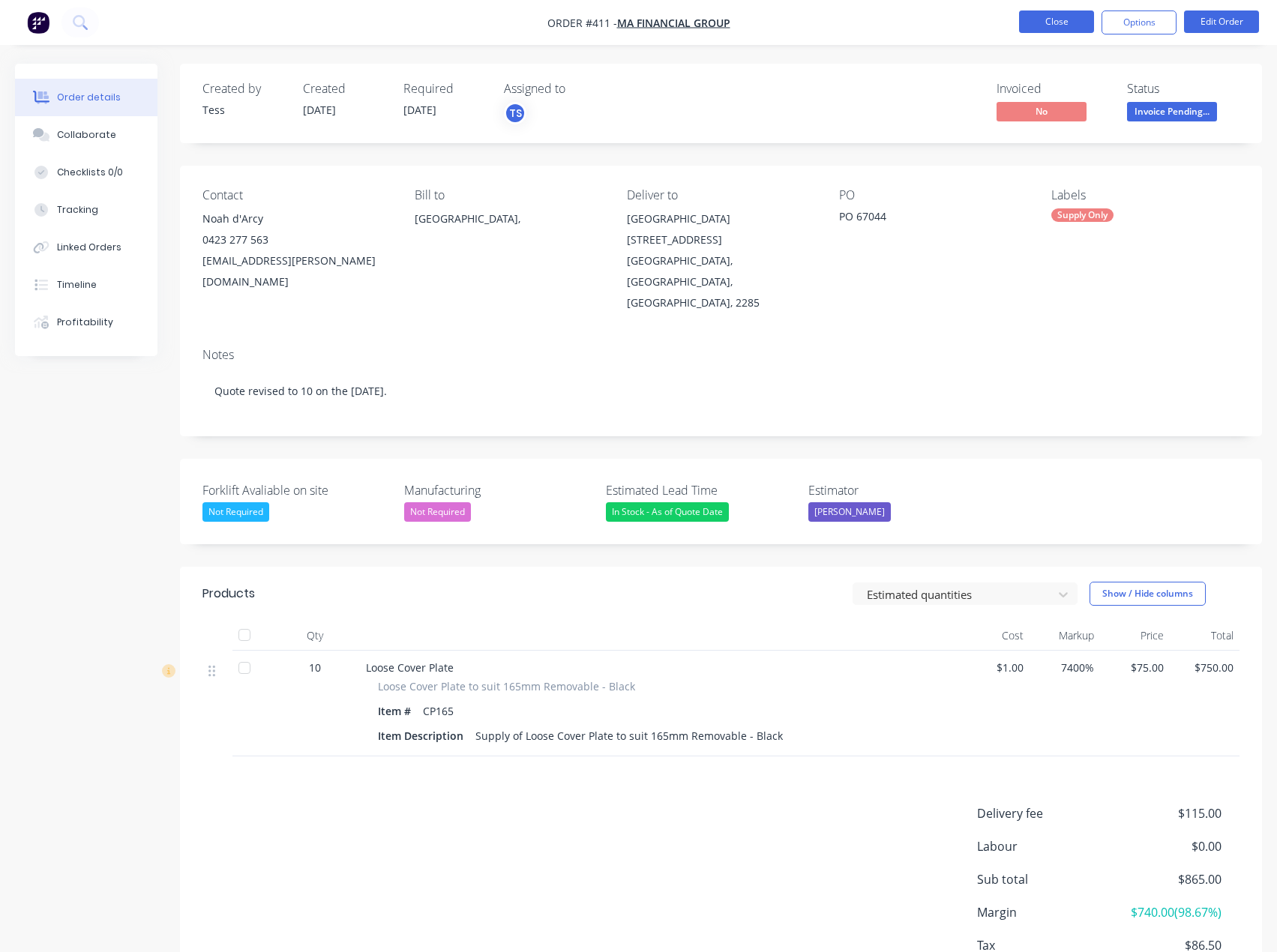
click at [1069, 23] on button "Close" at bounding box center [1056, 22] width 75 height 23
